Goal: Information Seeking & Learning: Learn about a topic

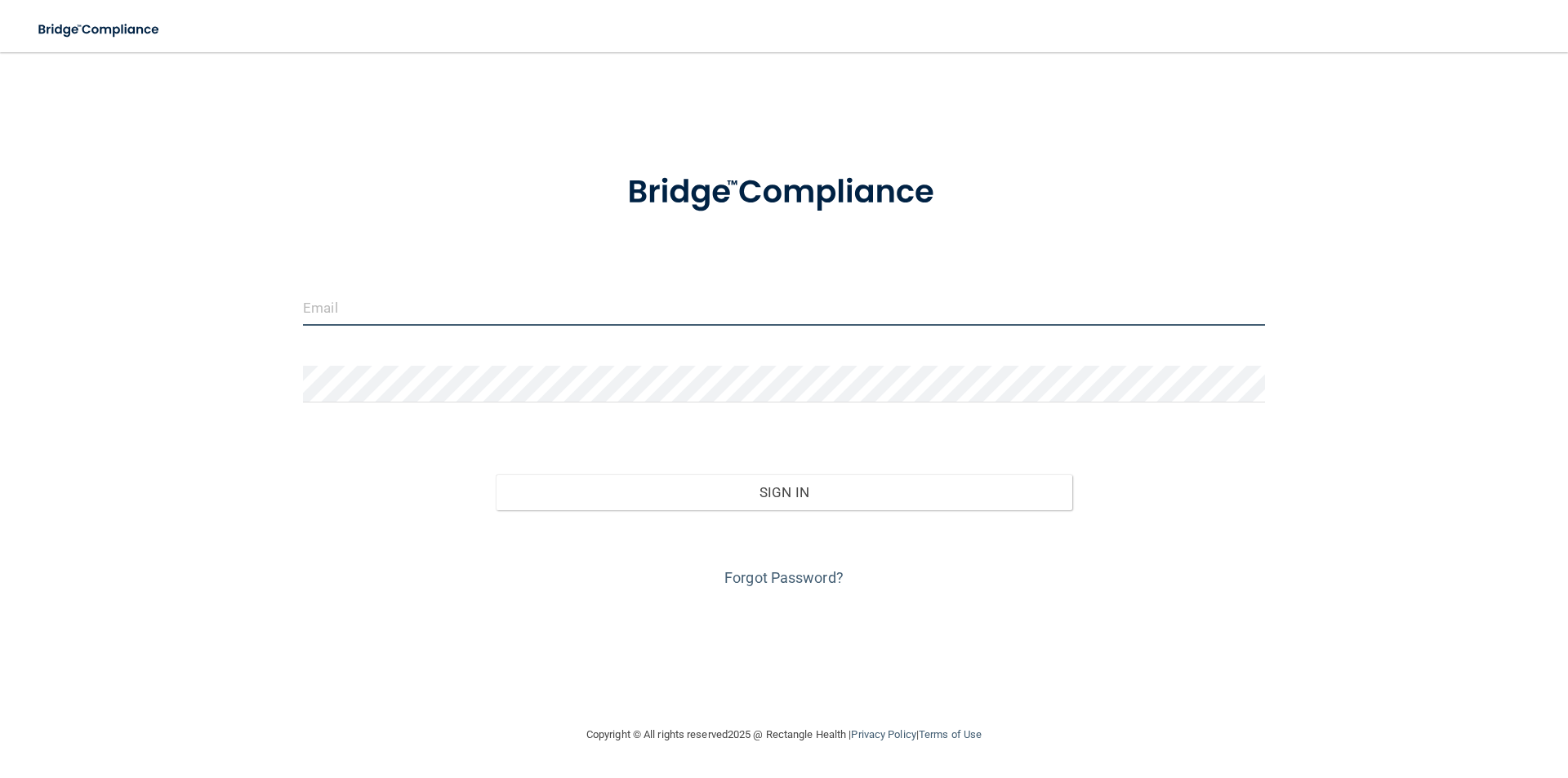
click at [434, 322] on input "email" at bounding box center [784, 307] width 962 height 36
type input "[EMAIL_ADDRESS][DOMAIN_NAME]"
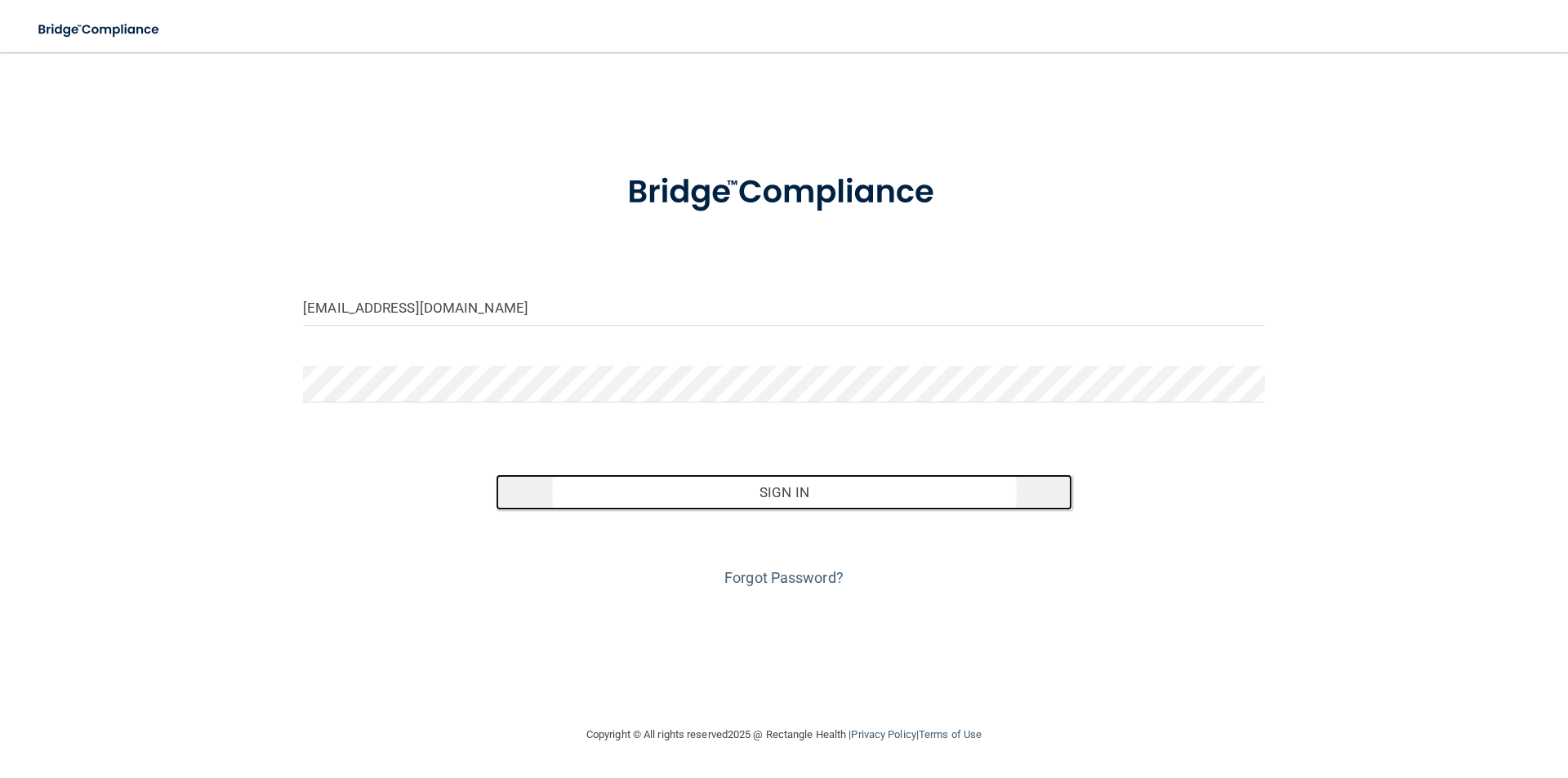
drag, startPoint x: 784, startPoint y: 497, endPoint x: 802, endPoint y: 485, distance: 21.6
click at [784, 500] on button "Sign In" at bounding box center [784, 492] width 577 height 35
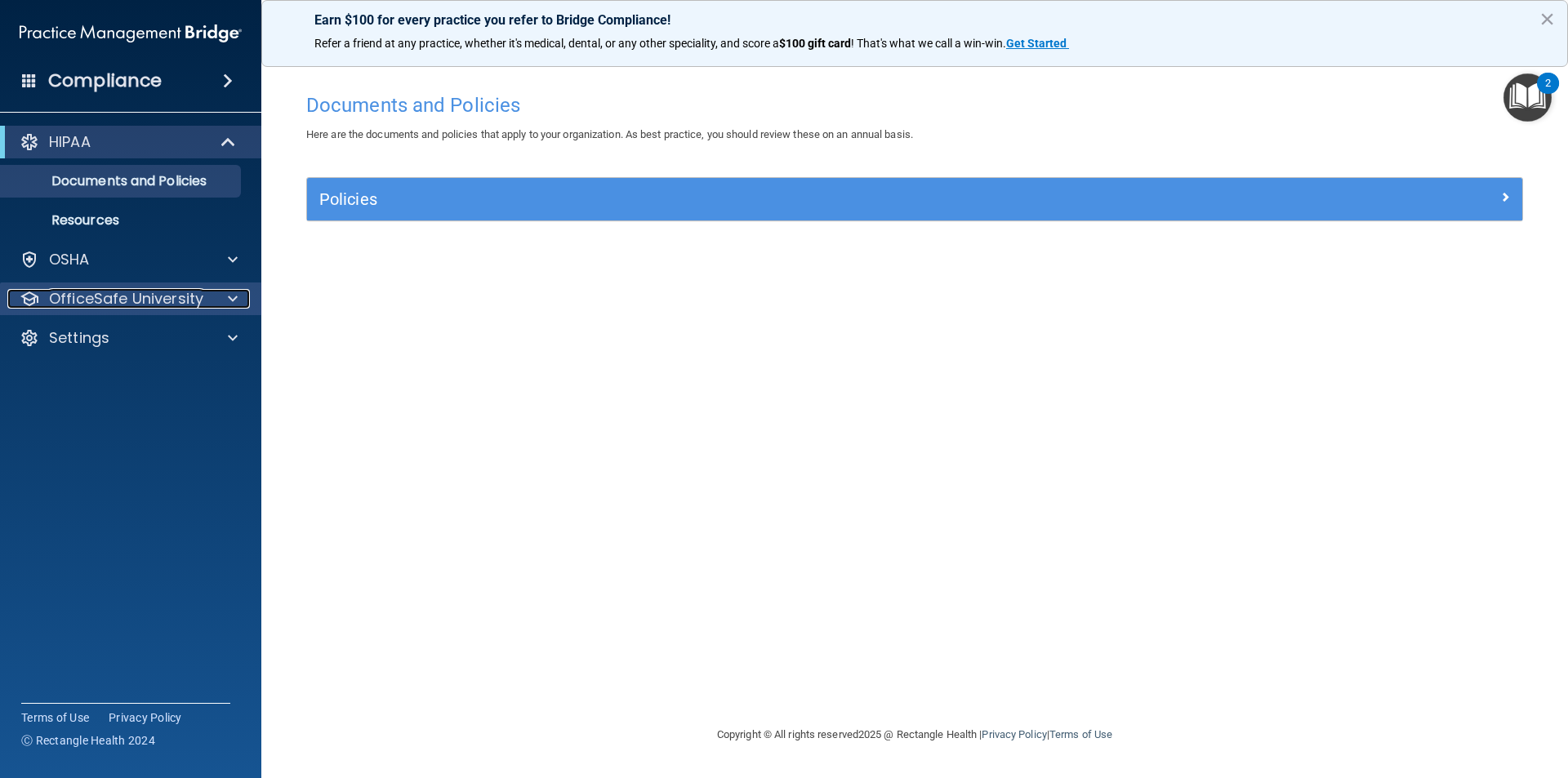
click at [222, 296] on div at bounding box center [231, 299] width 41 height 20
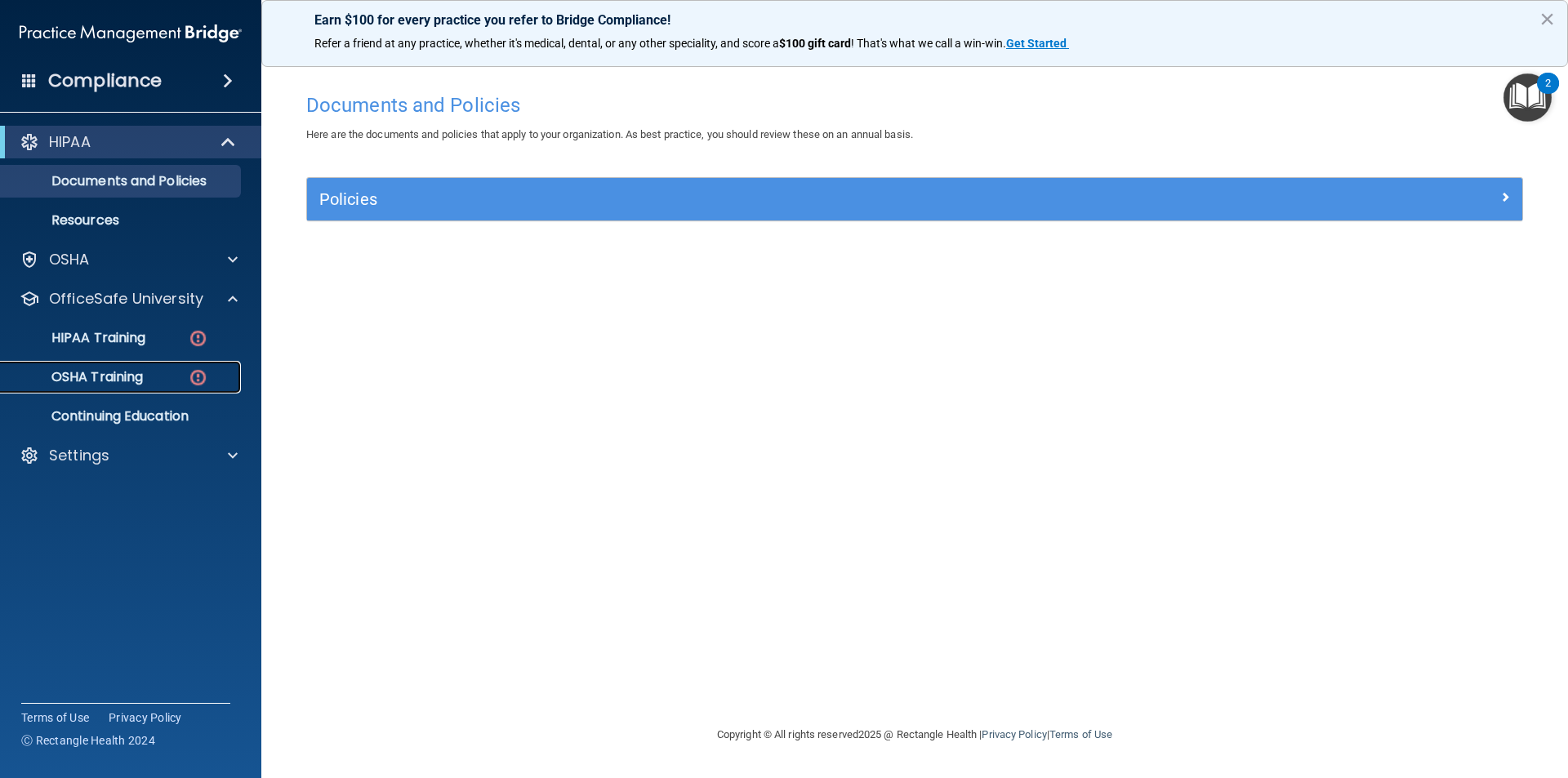
click at [198, 375] on img at bounding box center [198, 377] width 21 height 21
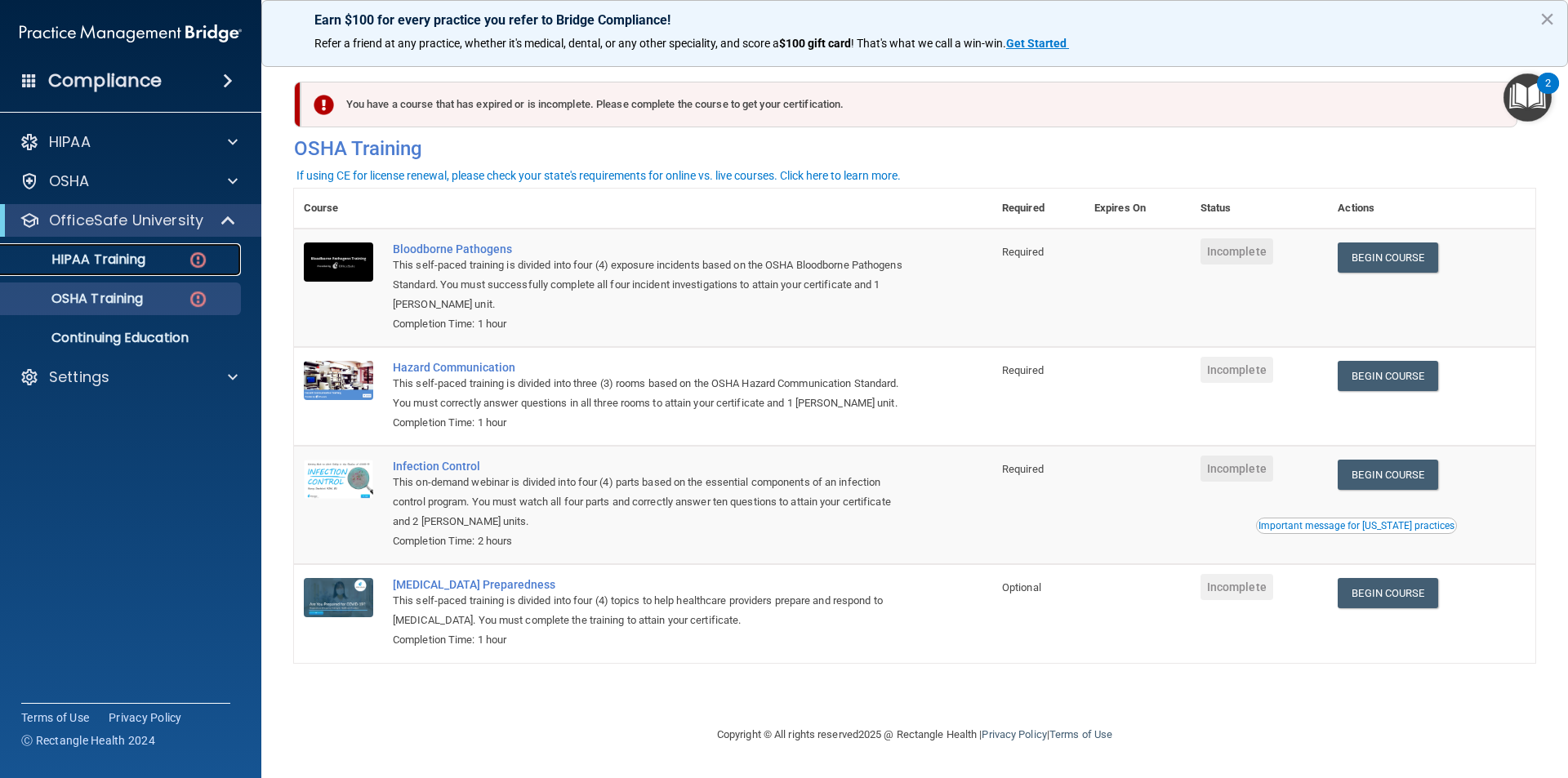
click at [193, 252] on img at bounding box center [198, 261] width 21 height 21
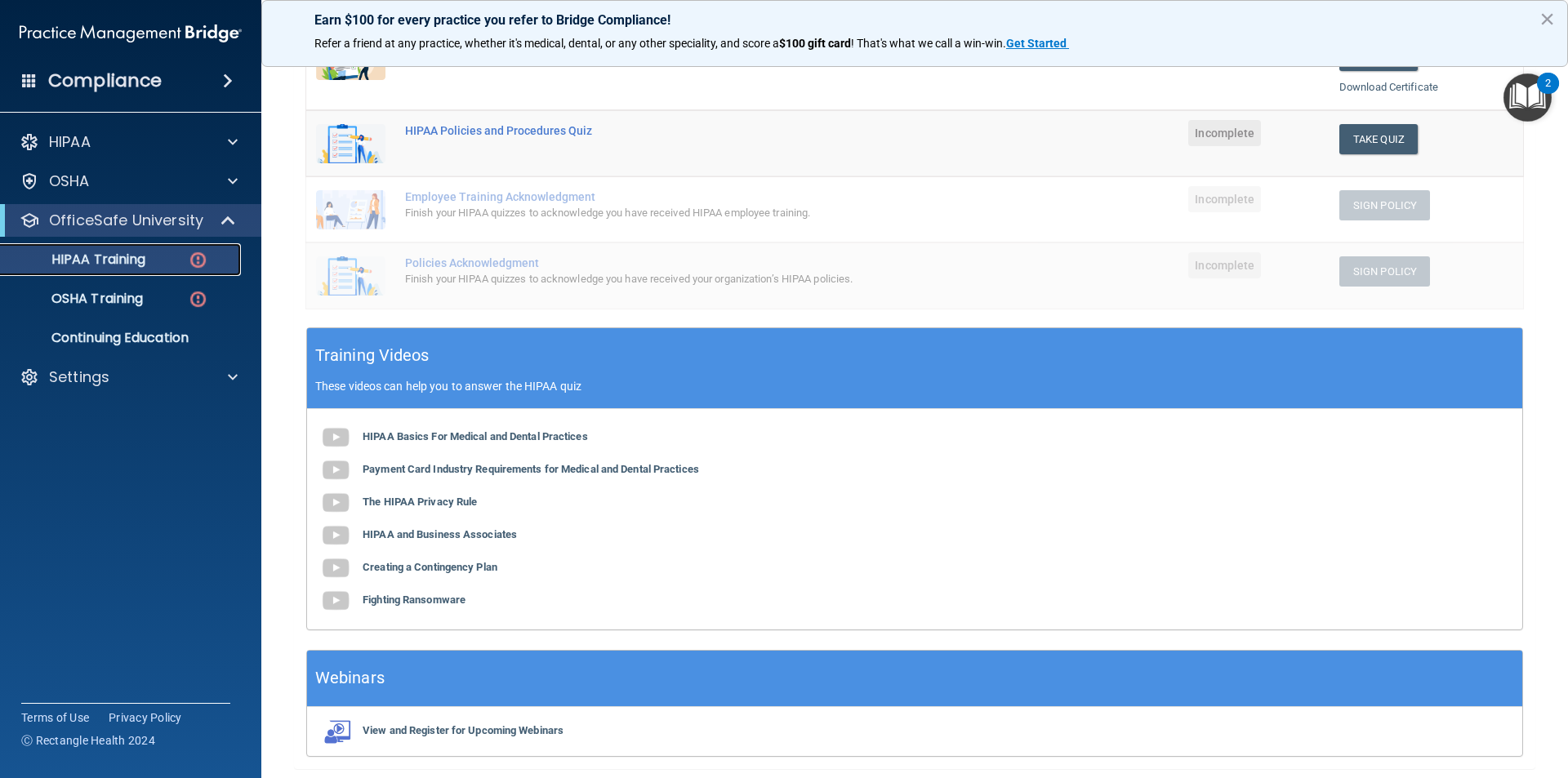
scroll to position [383, 0]
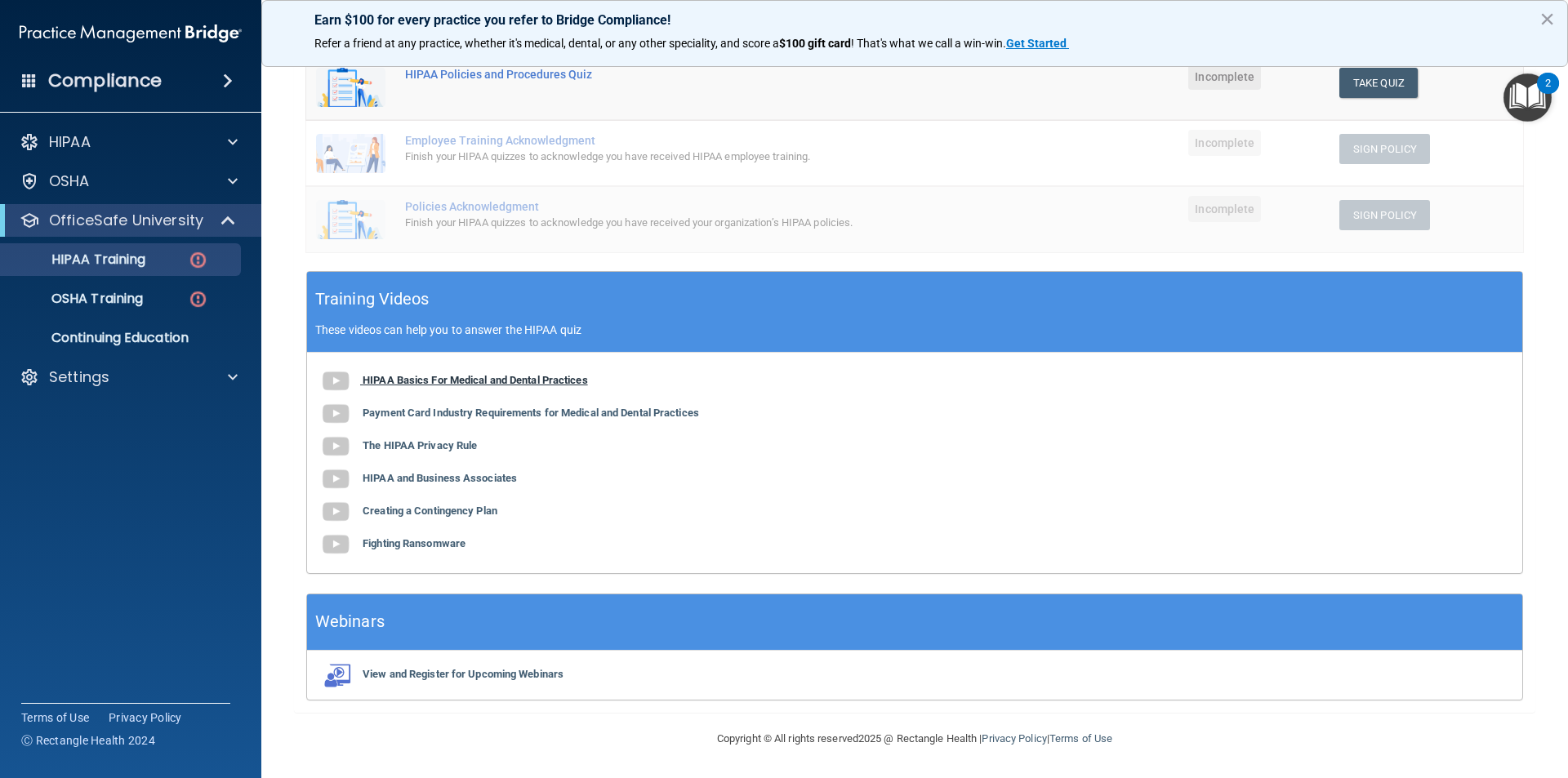
click at [329, 374] on img at bounding box center [335, 381] width 33 height 33
click at [202, 258] on img at bounding box center [198, 261] width 21 height 21
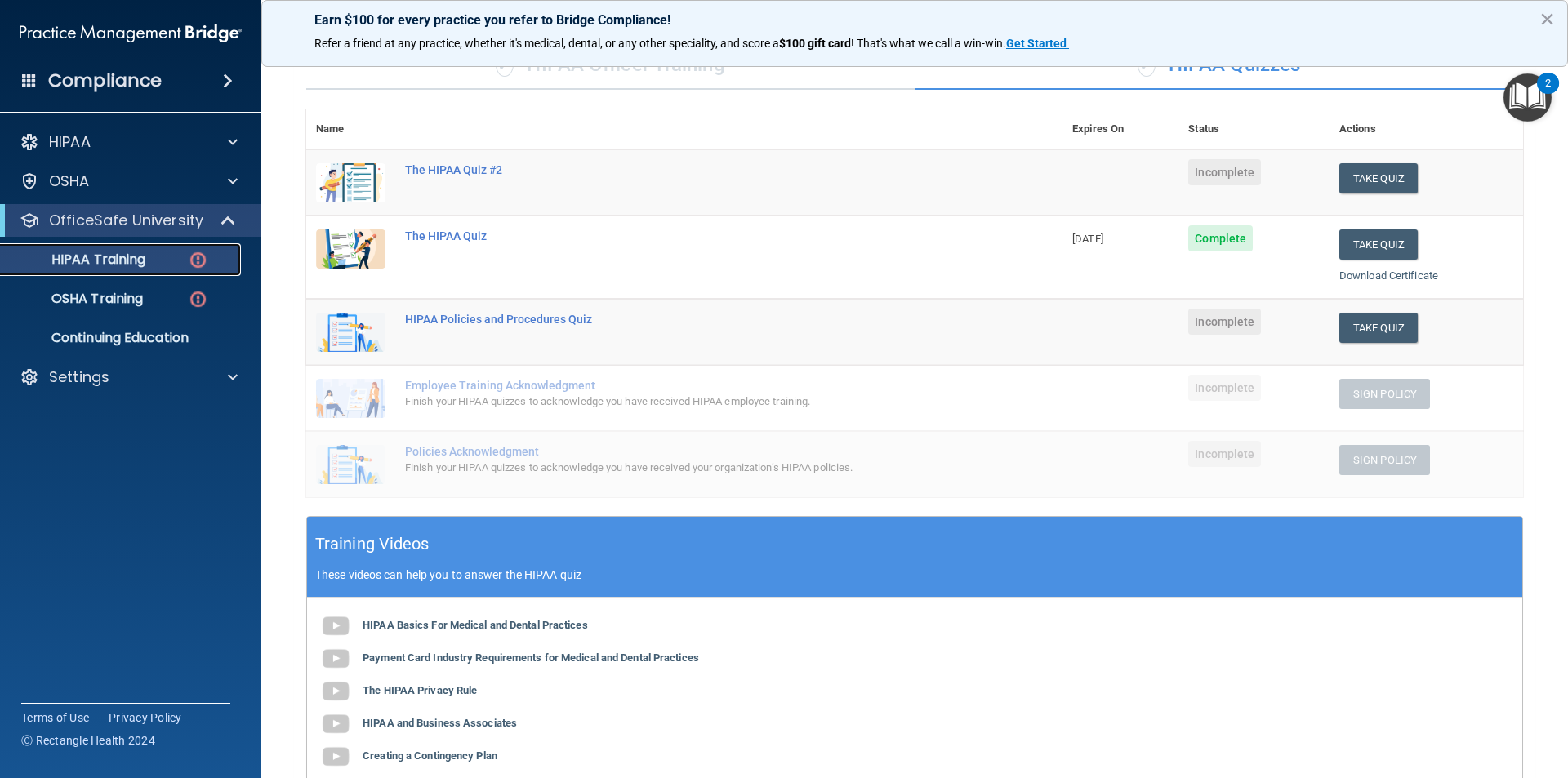
scroll to position [219, 0]
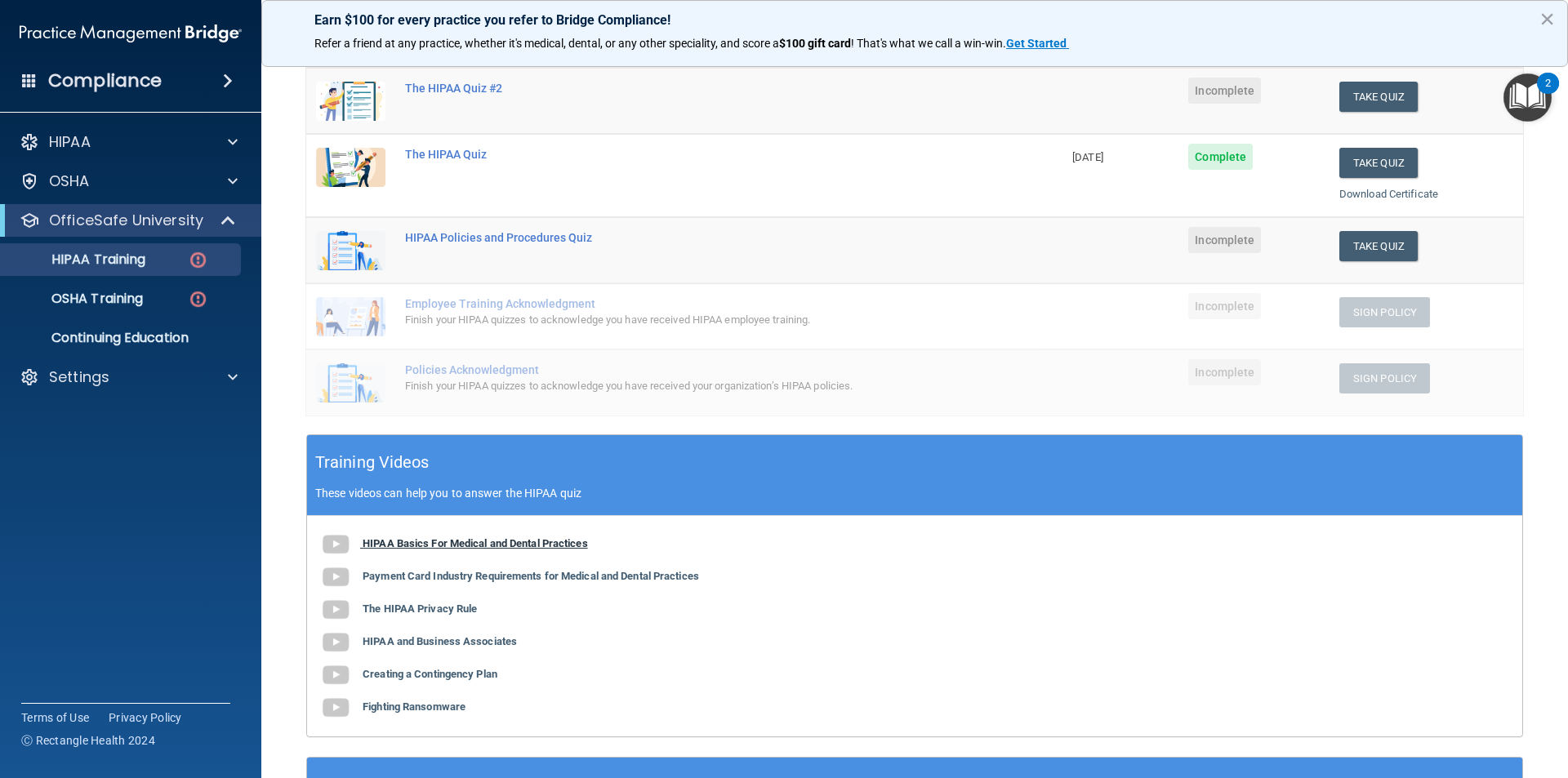
click at [562, 544] on b "HIPAA Basics For Medical and Dental Practices" at bounding box center [474, 543] width 225 height 12
click at [102, 378] on p "Settings" at bounding box center [78, 376] width 61 height 20
click at [101, 452] on p "Sign Out" at bounding box center [121, 455] width 223 height 16
